Goal: Task Accomplishment & Management: Use online tool/utility

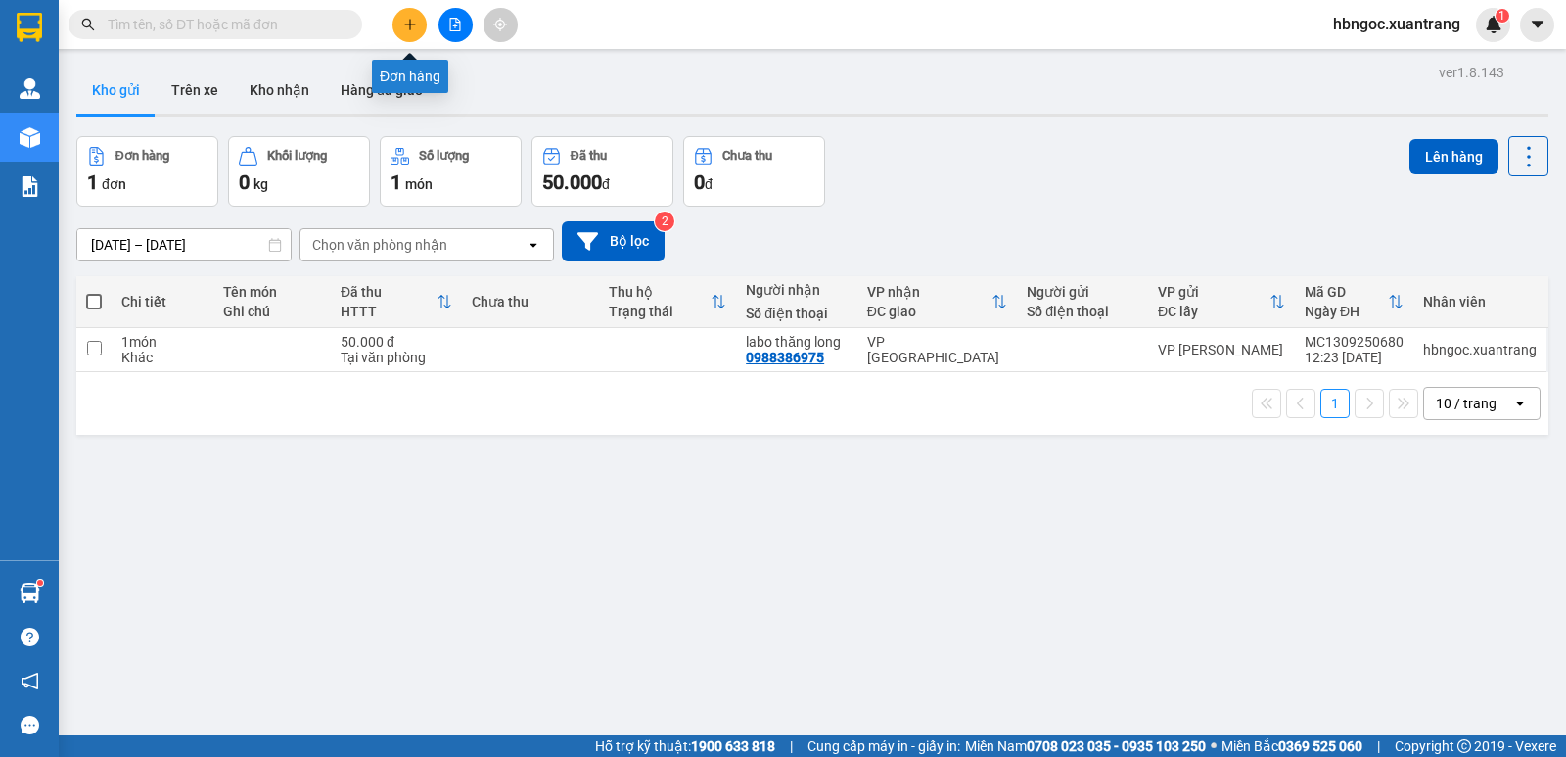
click at [399, 21] on button at bounding box center [410, 25] width 34 height 34
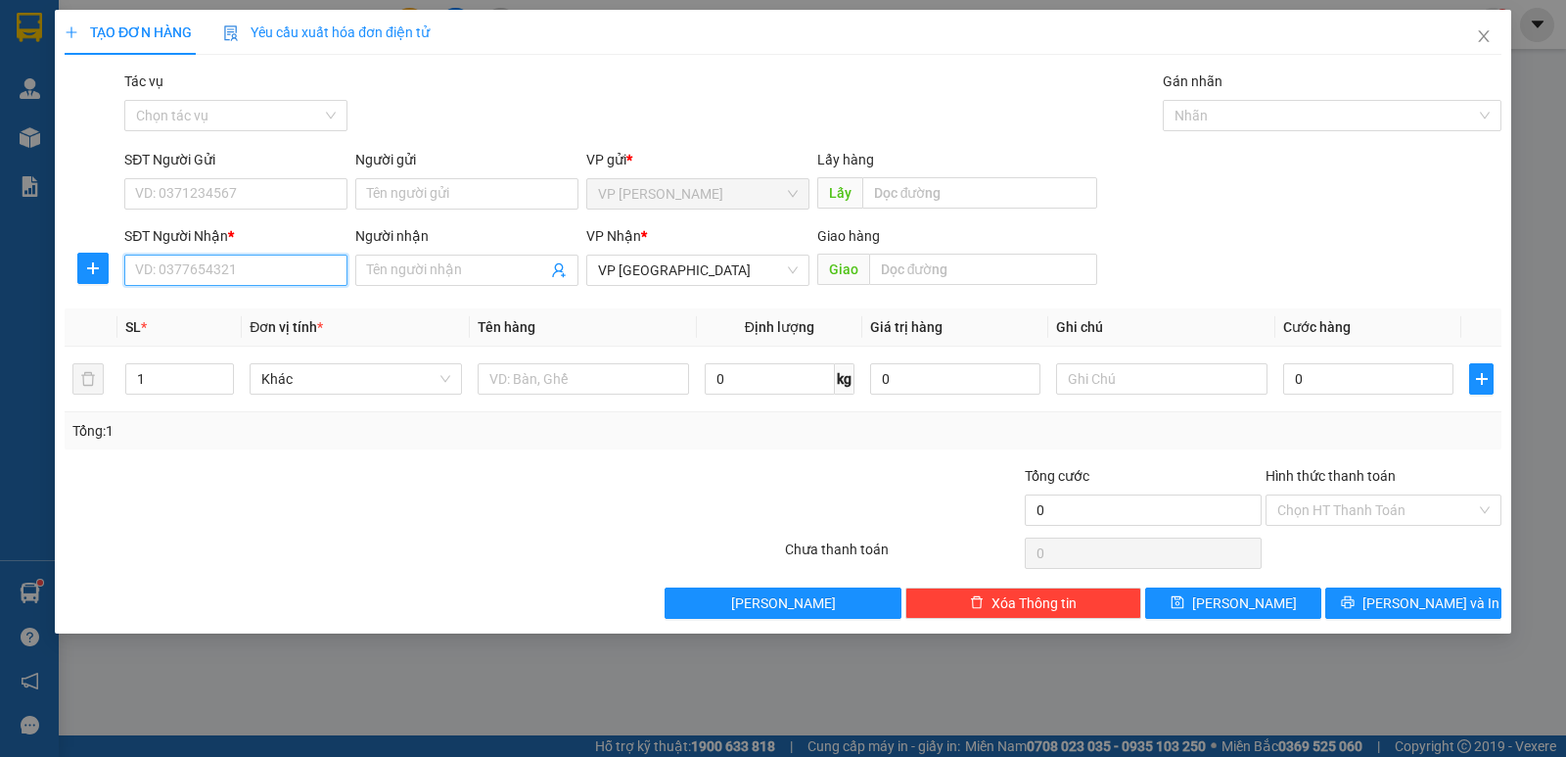
click at [309, 285] on input "SĐT Người Nhận *" at bounding box center [235, 270] width 223 height 31
type input "0981559551"
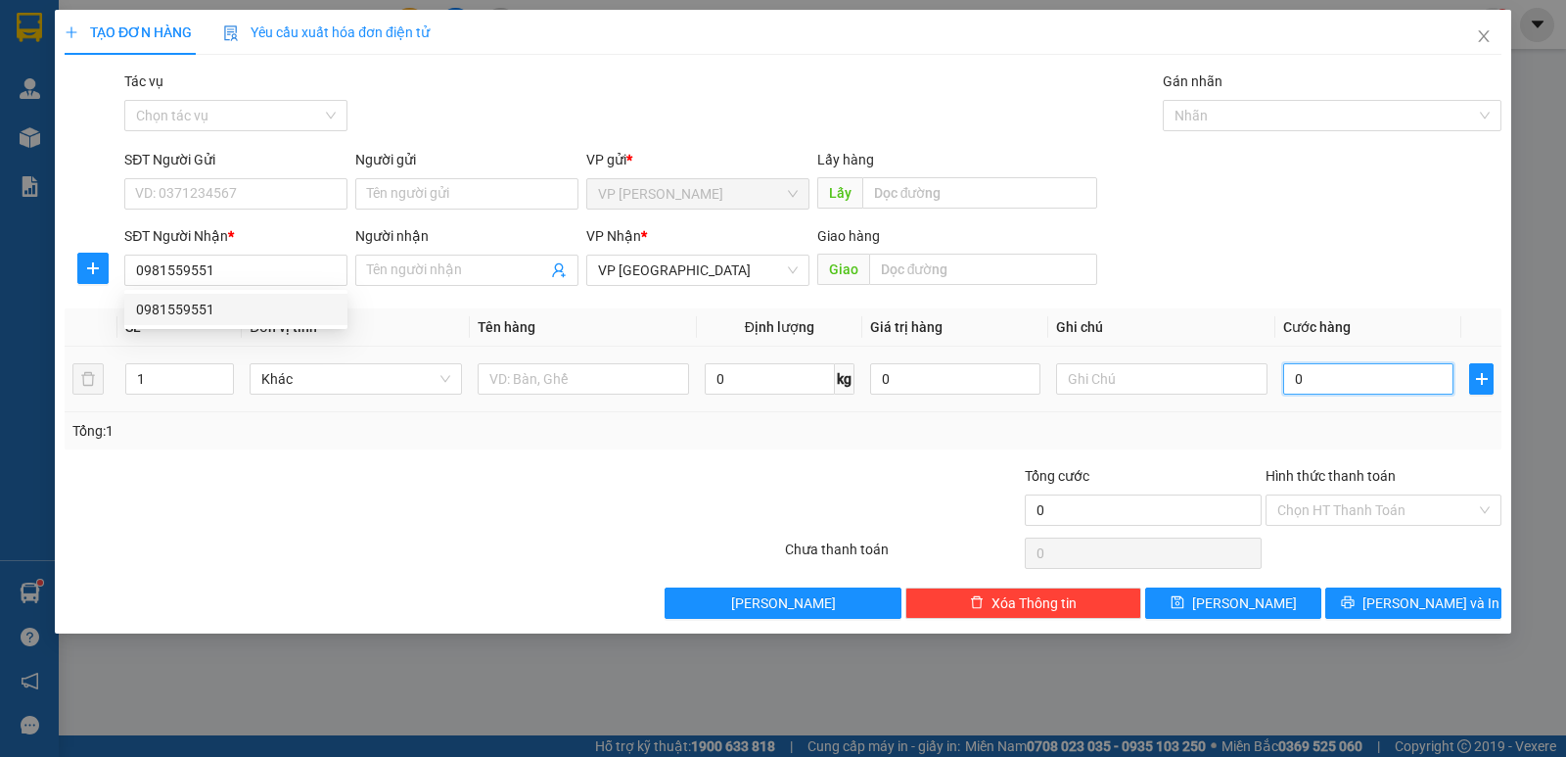
click at [1355, 381] on input "0" at bounding box center [1368, 378] width 170 height 31
type input "1"
type input "15"
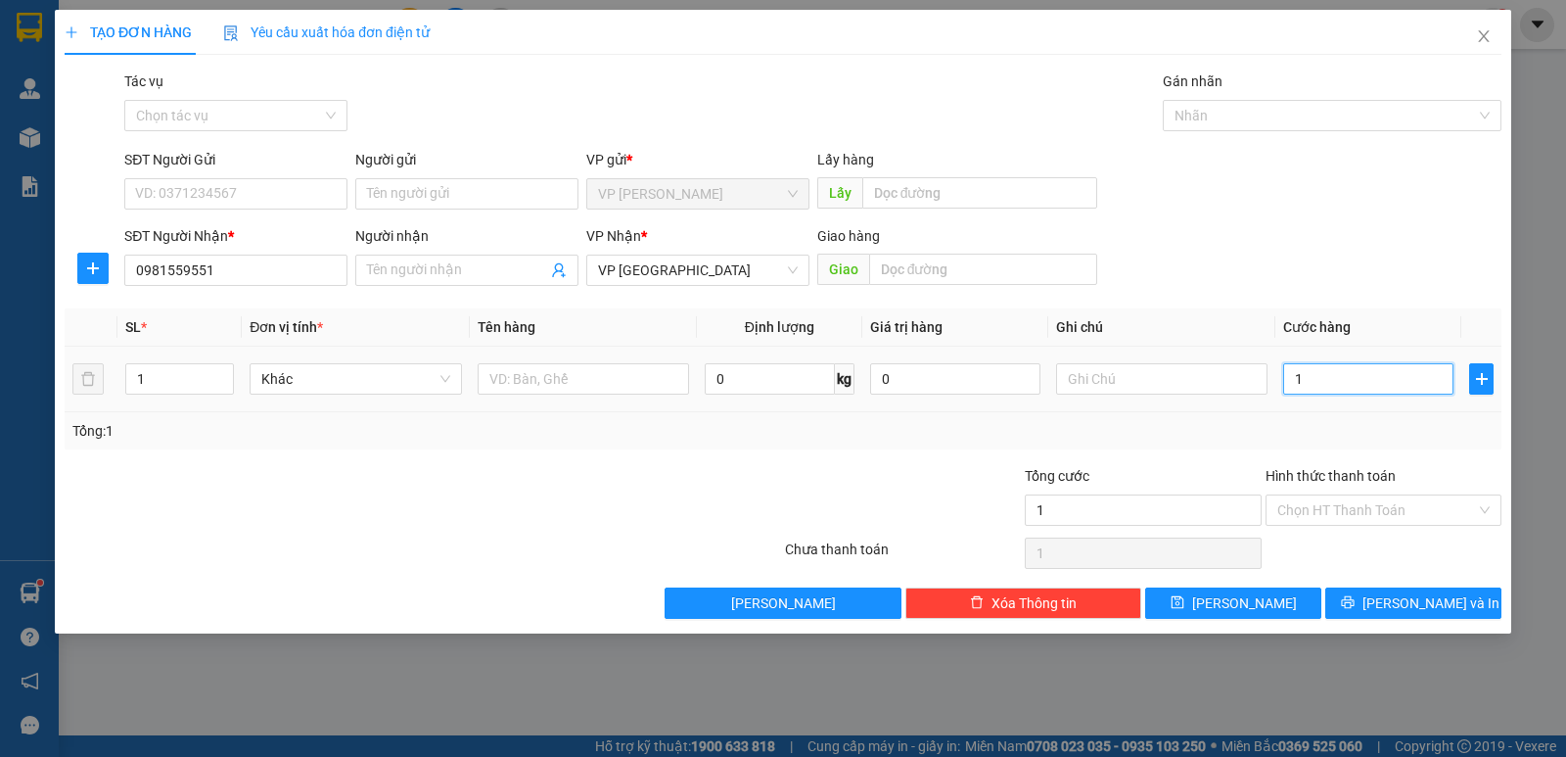
type input "15"
type input "150"
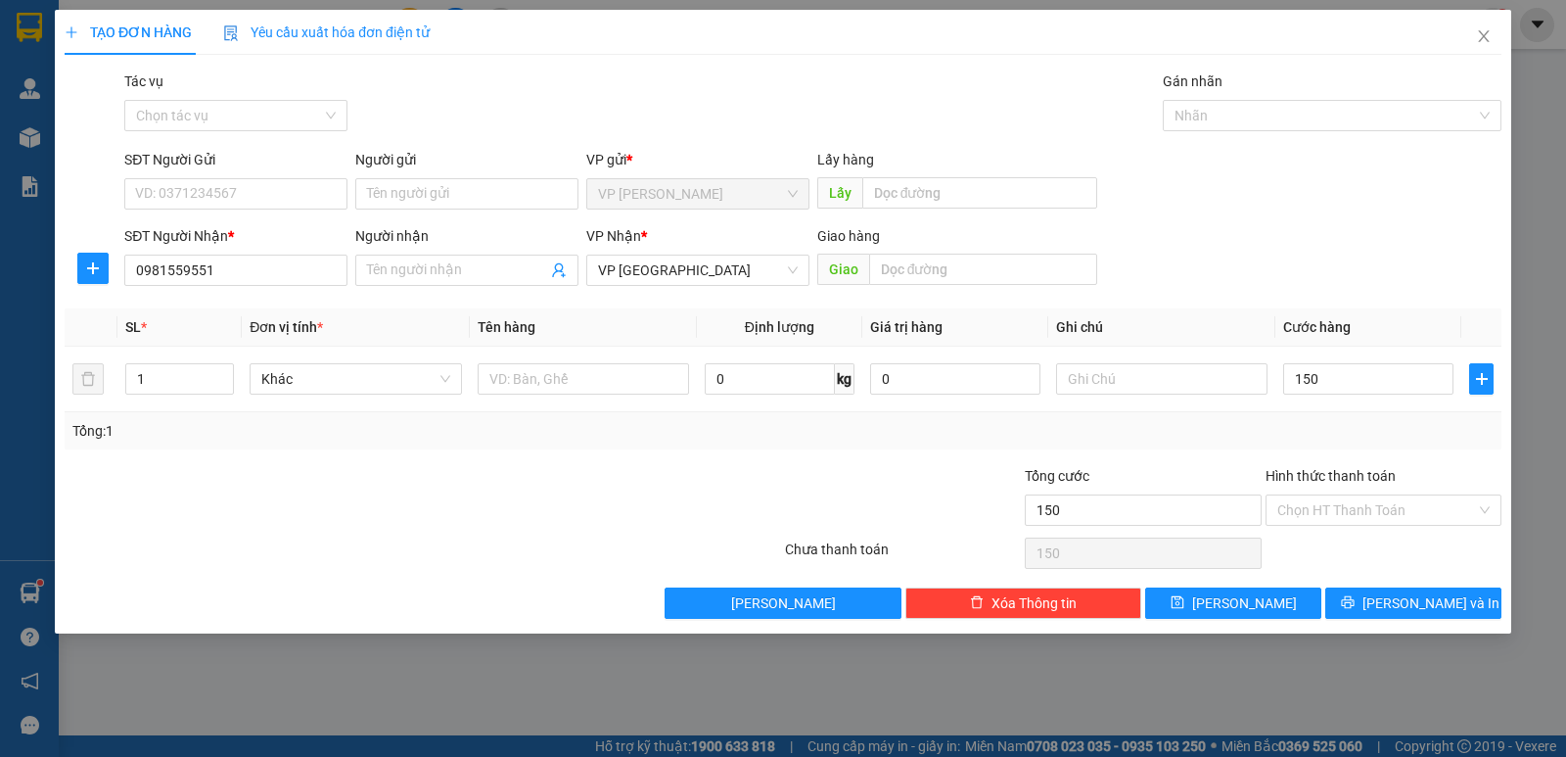
type input "150.000"
click at [1378, 555] on div "Chọn HT Thanh Toán" at bounding box center [1384, 553] width 240 height 39
click at [1244, 592] on span "[PERSON_NAME]" at bounding box center [1244, 603] width 105 height 22
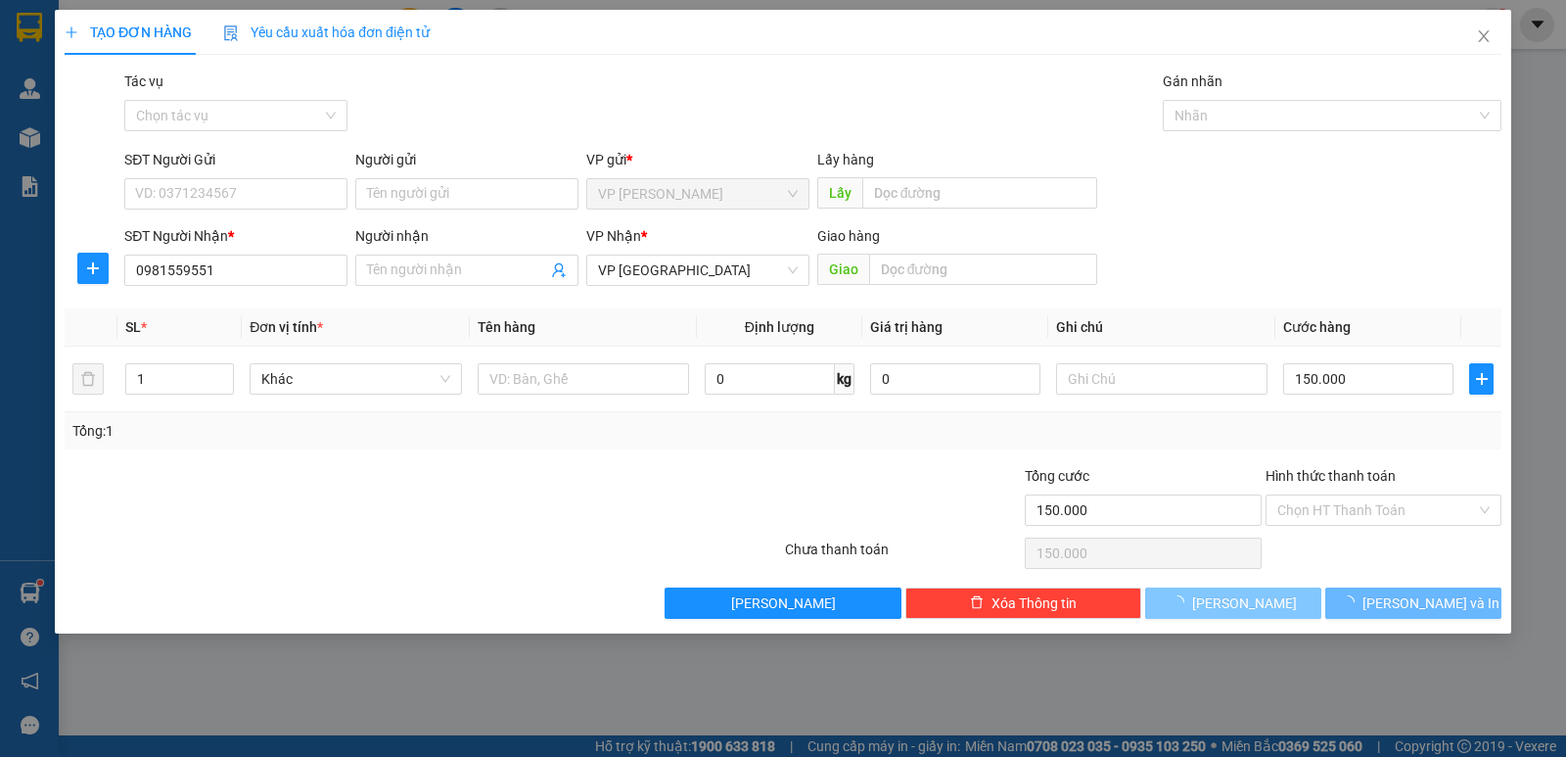
type input "0"
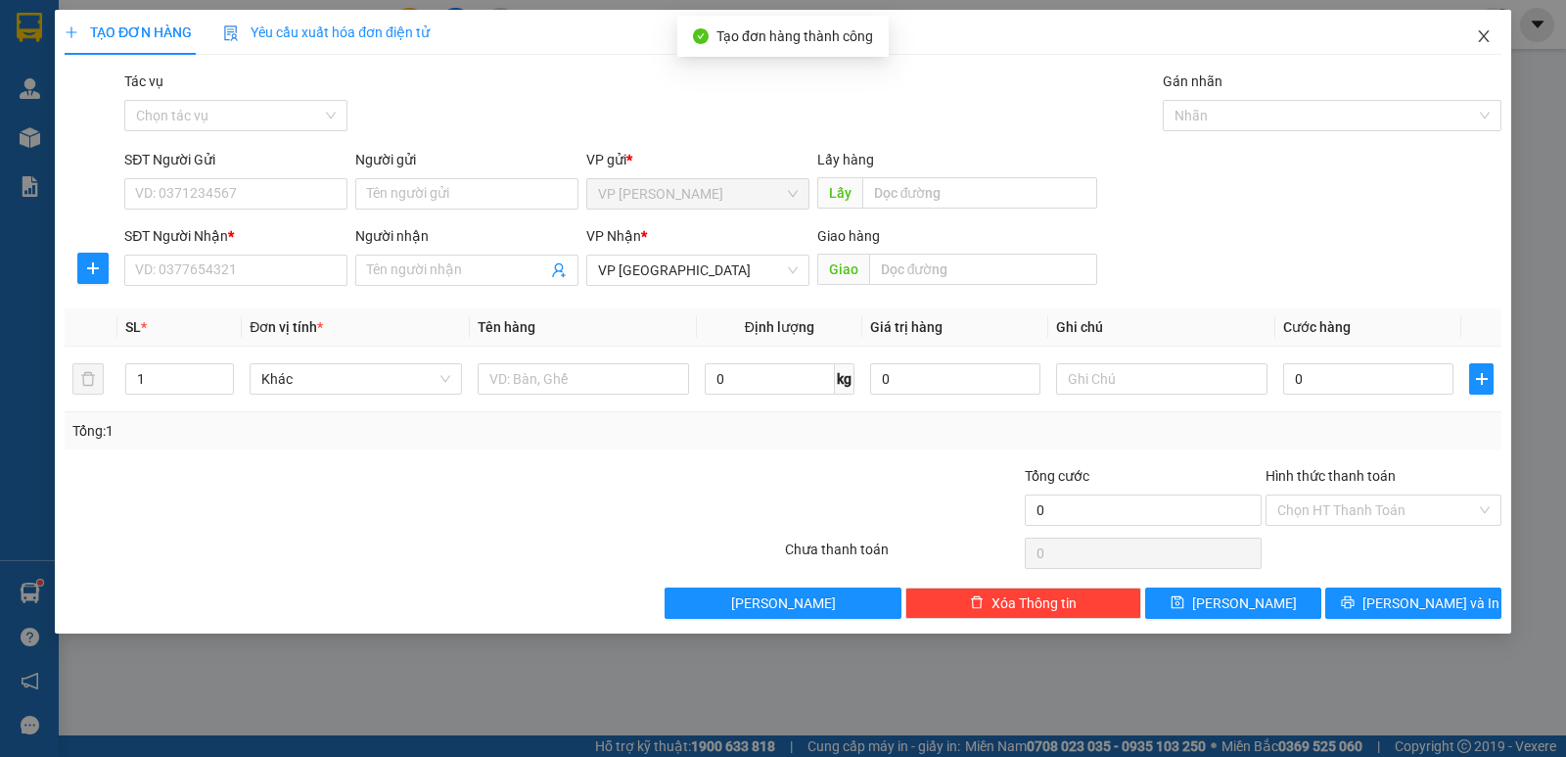
click at [1475, 39] on span "Close" at bounding box center [1484, 37] width 55 height 55
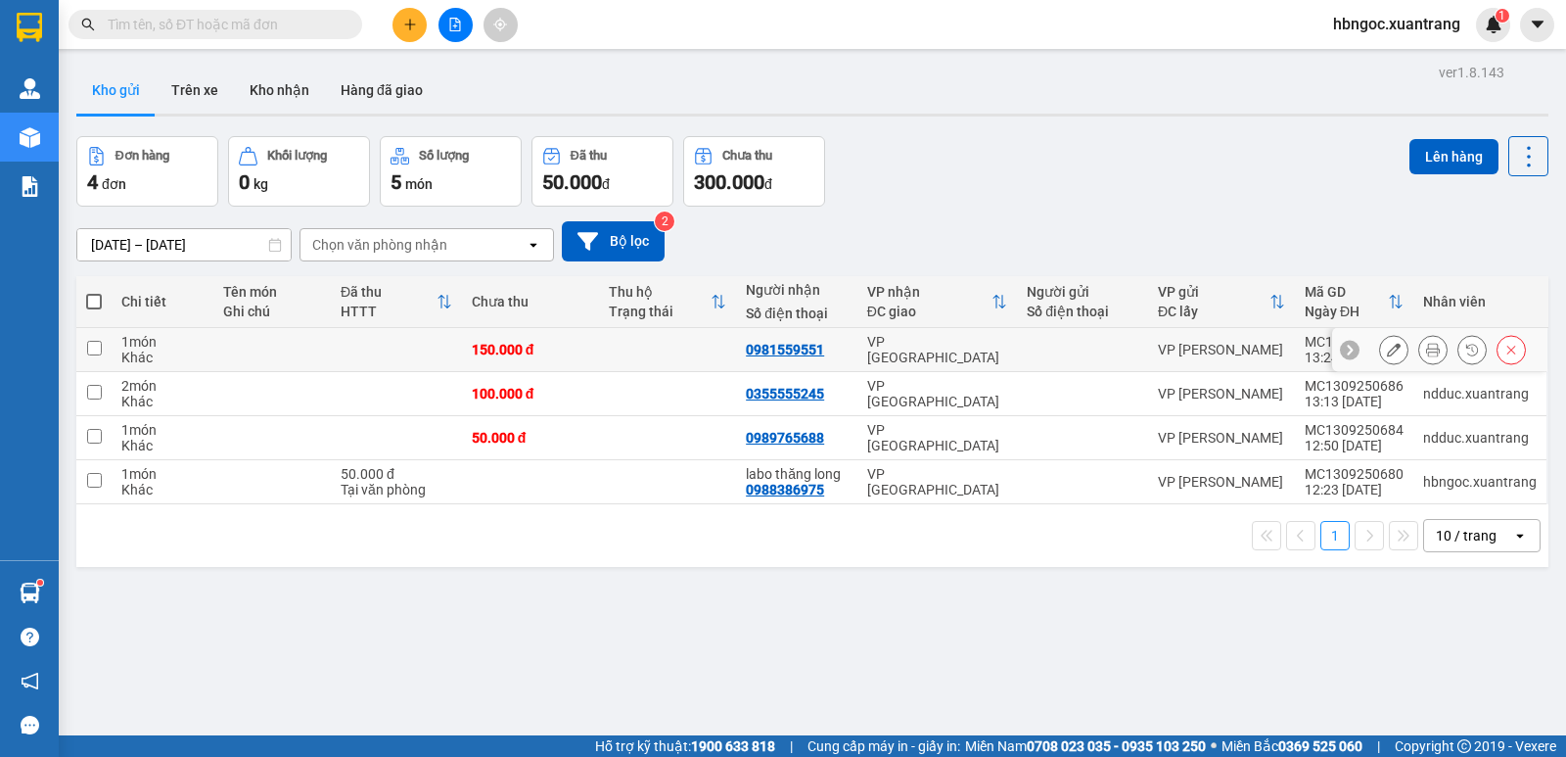
click at [107, 349] on td at bounding box center [93, 350] width 35 height 44
checkbox input "true"
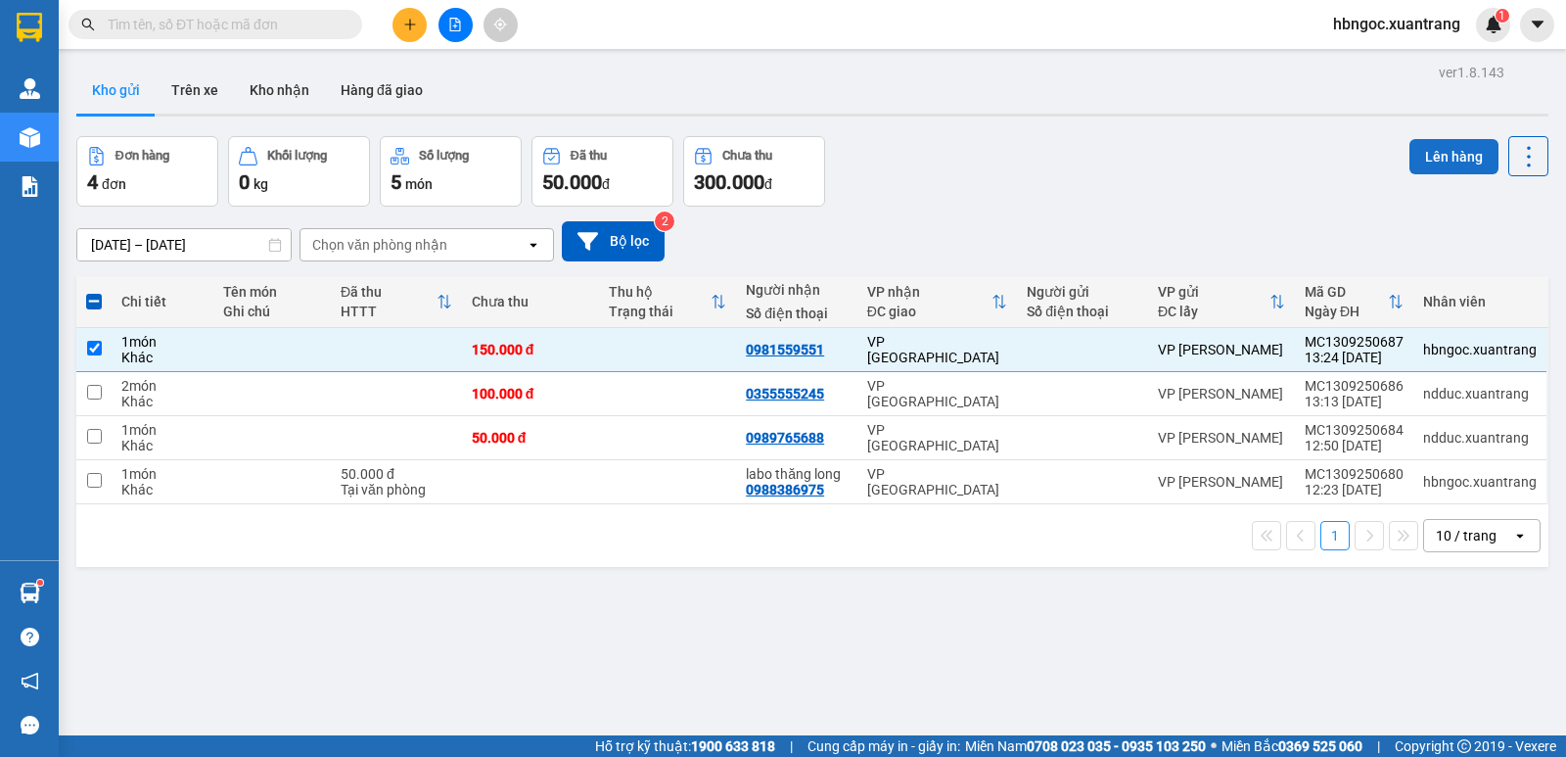
click at [1448, 158] on button "Lên hàng" at bounding box center [1454, 156] width 89 height 35
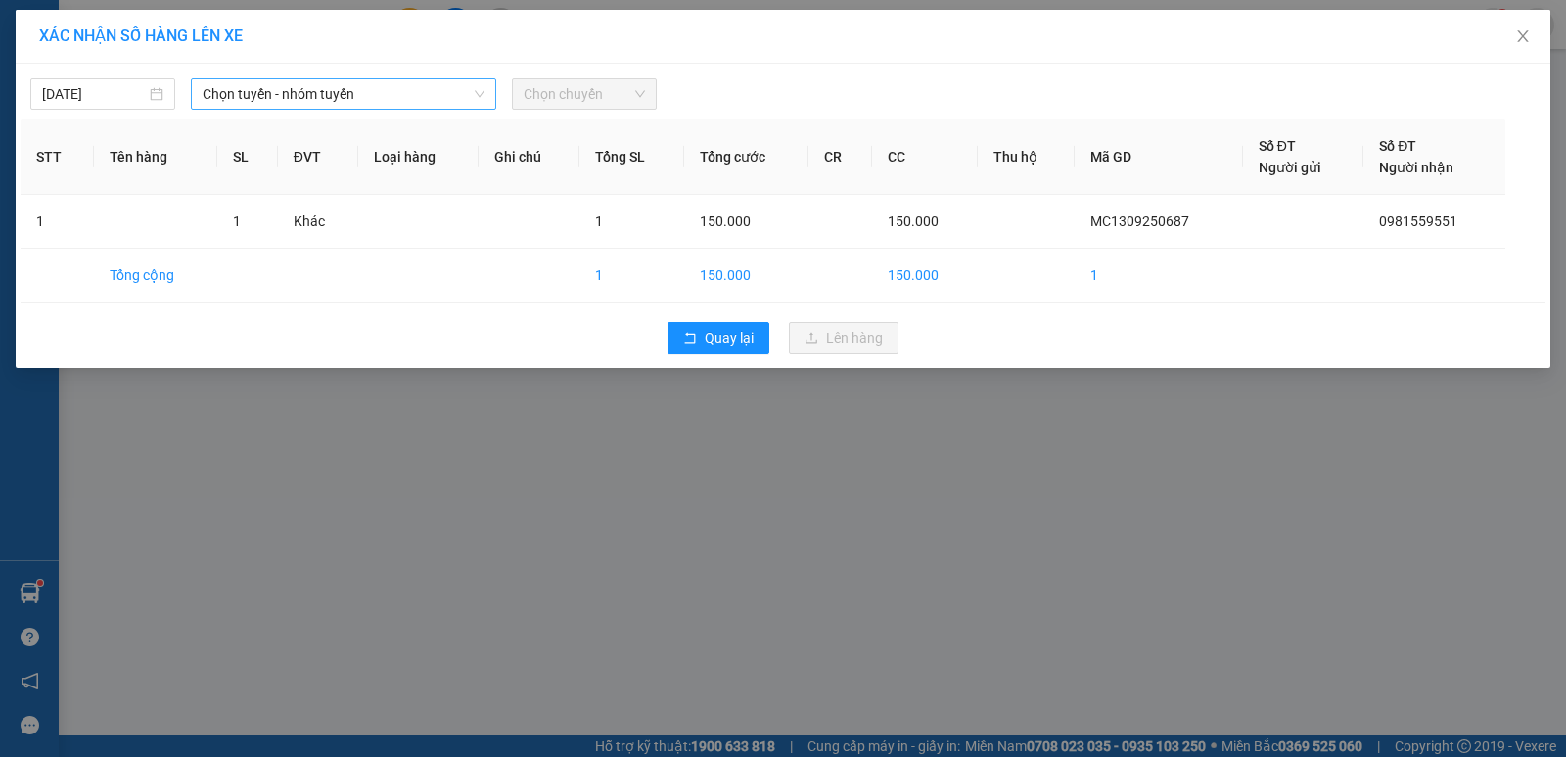
click at [465, 100] on span "Chọn tuyến - nhóm tuyến" at bounding box center [344, 93] width 282 height 29
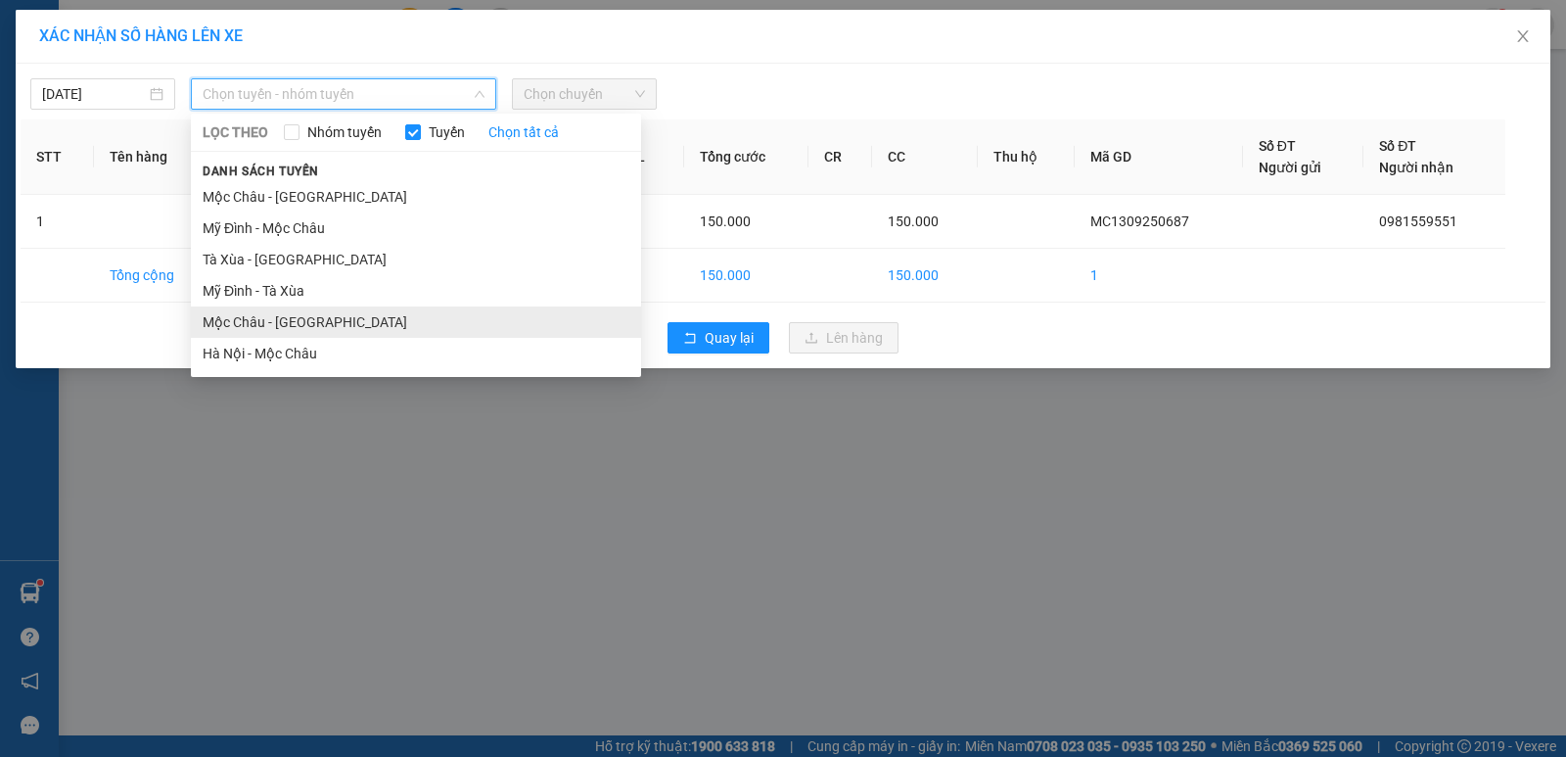
click at [429, 322] on li "Mộc Châu - [GEOGRAPHIC_DATA]" at bounding box center [416, 321] width 450 height 31
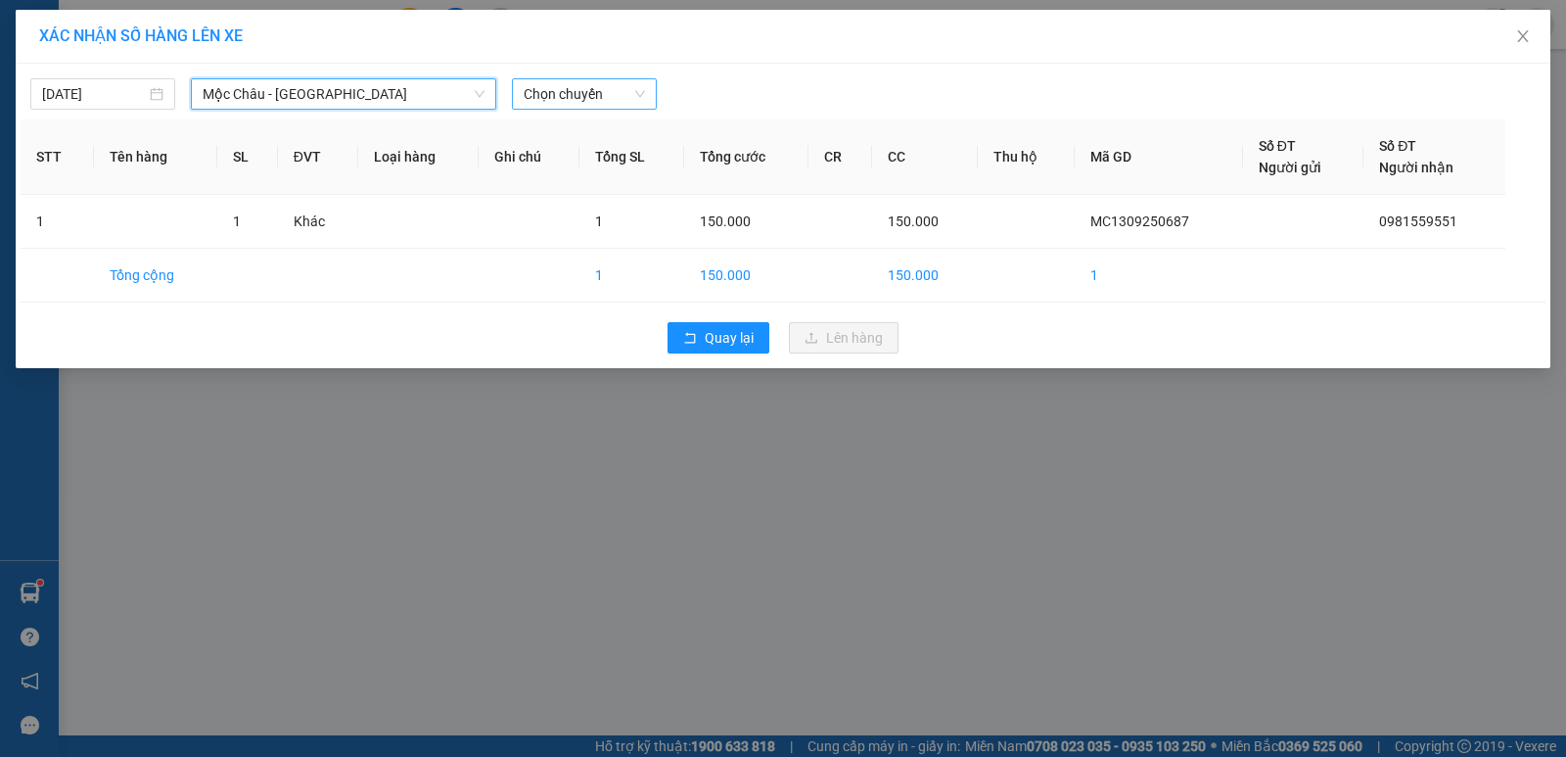
click at [568, 90] on span "Chọn chuyến" at bounding box center [584, 93] width 121 height 29
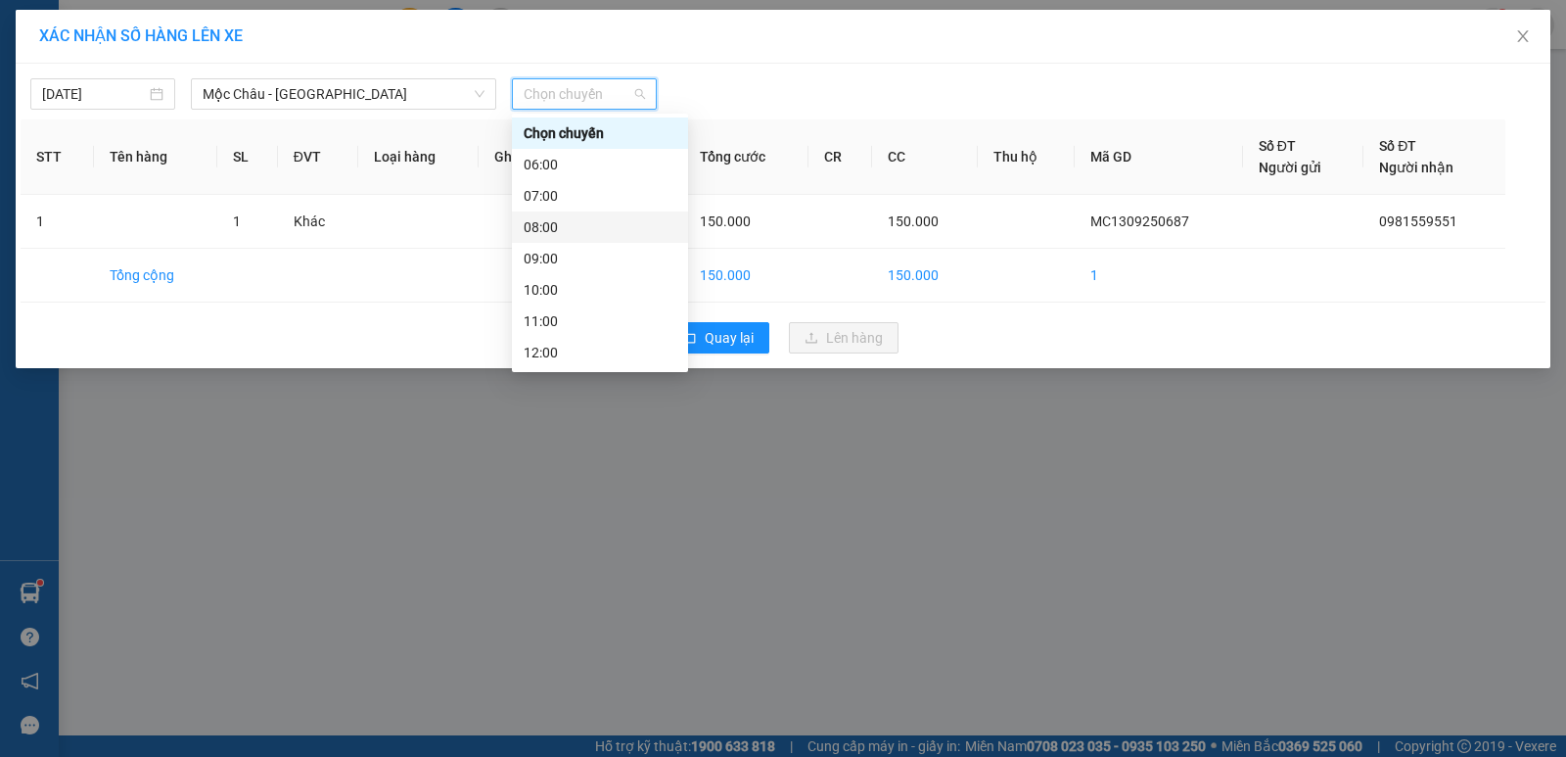
click at [558, 213] on div "08:00" at bounding box center [600, 226] width 176 height 31
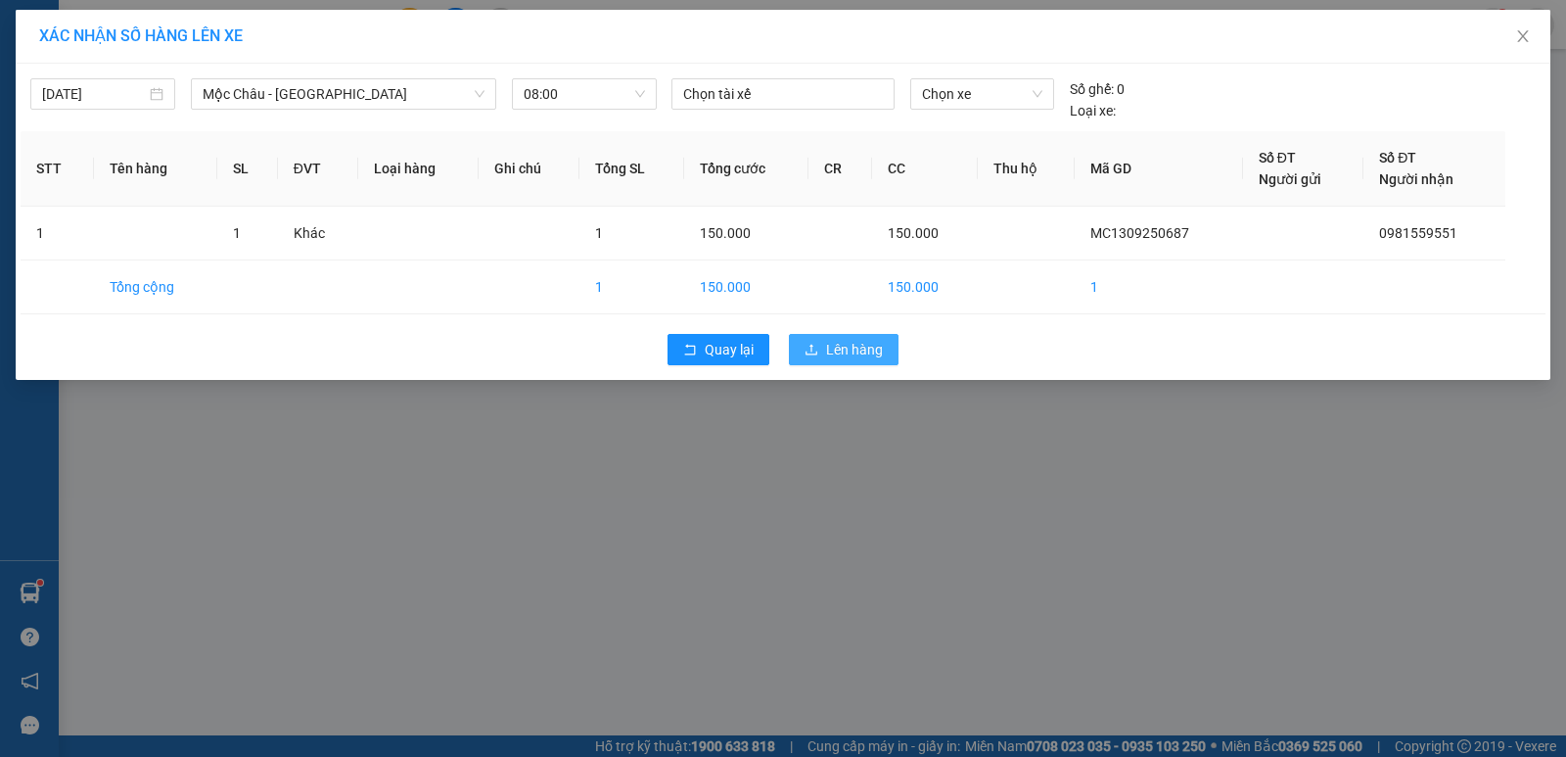
click at [798, 350] on button "Lên hàng" at bounding box center [844, 349] width 110 height 31
